Goal: Complete application form

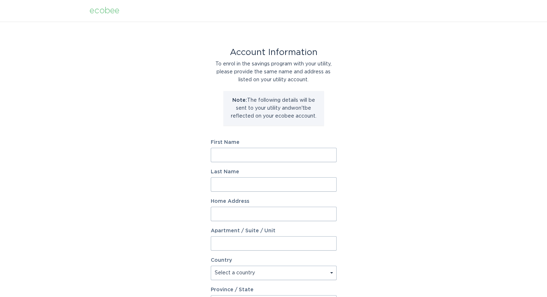
click at [221, 156] on input "First Name" at bounding box center [274, 155] width 126 height 14
type input "Tanya"
click at [237, 185] on input "Last Name" at bounding box center [274, 184] width 126 height 14
type input "Davis"
type input "6590 S Bogle Avenue"
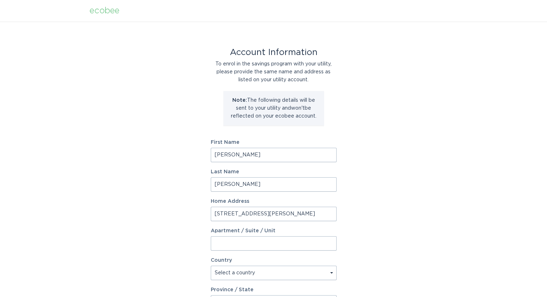
select select "US"
type input "Chandler"
type input "85249"
select select "AZ"
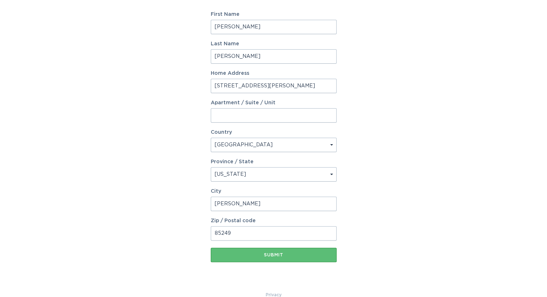
scroll to position [141, 0]
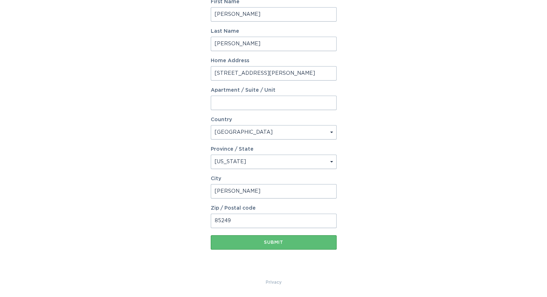
click at [231, 73] on input "6590 S Bogle Avenue" at bounding box center [274, 73] width 126 height 14
type input "6590 South Bogle Avenue"
click at [236, 131] on select "Select a country Canada USA" at bounding box center [274, 132] width 126 height 14
click at [237, 222] on input "85249" at bounding box center [274, 221] width 126 height 14
click at [272, 242] on div "Submit" at bounding box center [273, 242] width 119 height 4
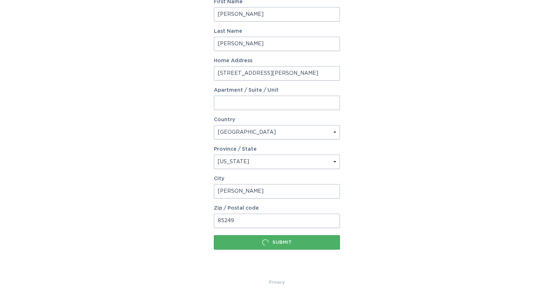
scroll to position [0, 0]
